Goal: Information Seeking & Learning: Learn about a topic

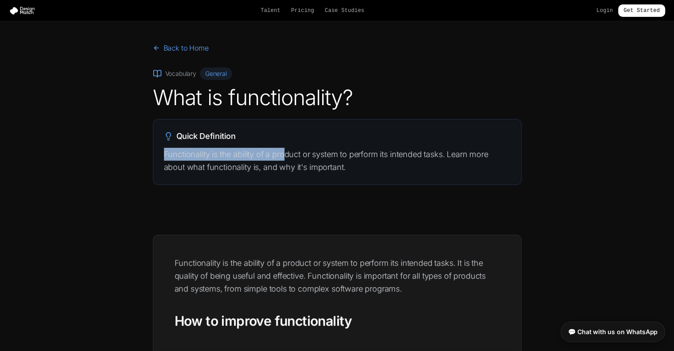
drag, startPoint x: 163, startPoint y: 150, endPoint x: 284, endPoint y: 148, distance: 120.6
click at [284, 148] on p "Functionality is the ability of a product or system to perform its intended tas…" at bounding box center [337, 161] width 347 height 26
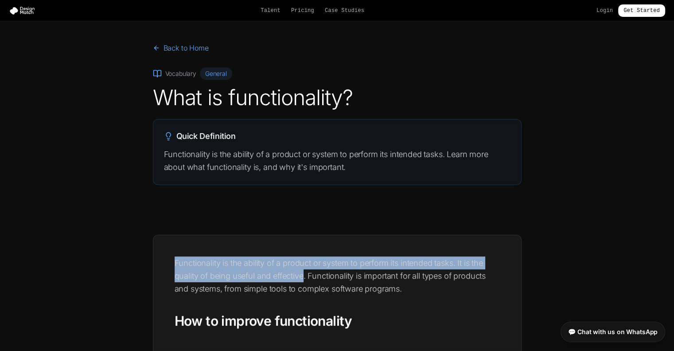
drag, startPoint x: 175, startPoint y: 262, endPoint x: 305, endPoint y: 279, distance: 131.5
click at [305, 279] on span "Functionality is the ability of a product or system to perform its intended tas…" at bounding box center [330, 275] width 311 height 35
drag, startPoint x: 297, startPoint y: 276, endPoint x: 282, endPoint y: 269, distance: 16.5
click at [276, 268] on p "Functionality is the ability of a product or system to perform its intended tas…" at bounding box center [337, 275] width 325 height 39
drag, startPoint x: 308, startPoint y: 277, endPoint x: 286, endPoint y: 278, distance: 21.4
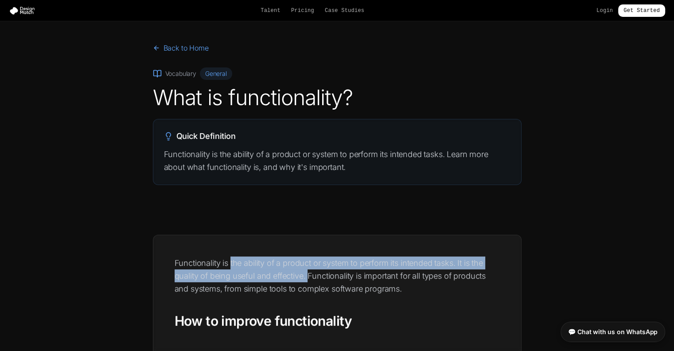
click at [232, 266] on span "Functionality is the ability of a product or system to perform its intended tas…" at bounding box center [330, 275] width 311 height 35
click at [306, 276] on span "Functionality is the ability of a product or system to perform its intended tas…" at bounding box center [330, 275] width 311 height 35
drag, startPoint x: 306, startPoint y: 276, endPoint x: 203, endPoint y: 265, distance: 103.9
click at [178, 259] on span "Functionality is the ability of a product or system to perform its intended tas…" at bounding box center [330, 275] width 311 height 35
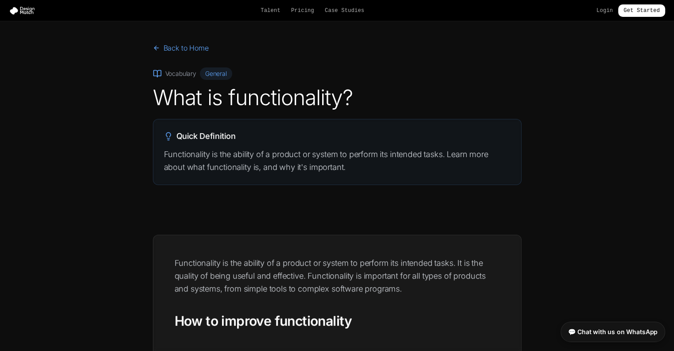
drag, startPoint x: 209, startPoint y: 270, endPoint x: 176, endPoint y: 258, distance: 35.9
click at [176, 258] on span "Functionality is the ability of a product or system to perform its intended tas…" at bounding box center [330, 275] width 311 height 35
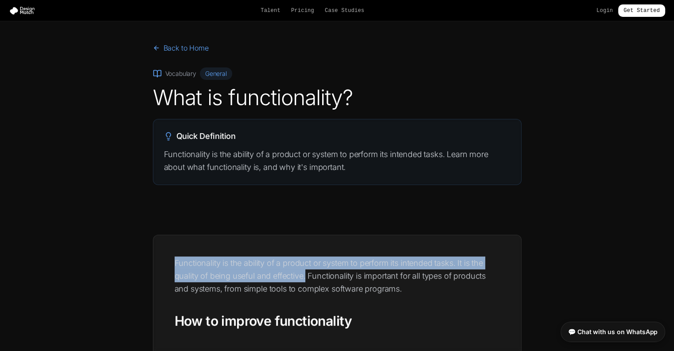
drag, startPoint x: 172, startPoint y: 258, endPoint x: 306, endPoint y: 276, distance: 136.0
copy span "Functionality is the ability of a product or system to perform its intended tas…"
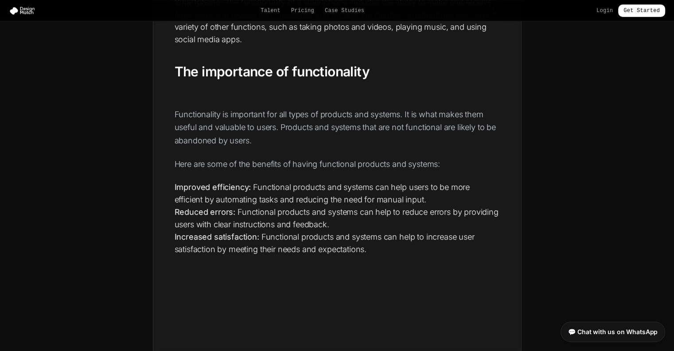
scroll to position [665, 0]
